Goal: Information Seeking & Learning: Learn about a topic

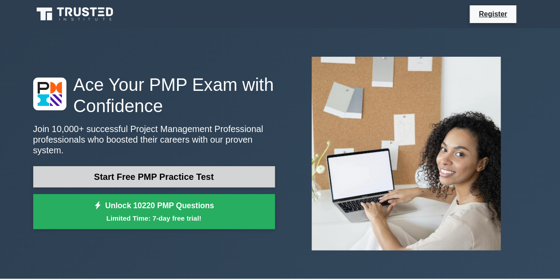
click at [132, 174] on link "Start Free PMP Practice Test" at bounding box center [154, 176] width 242 height 21
